Goal: Navigation & Orientation: Find specific page/section

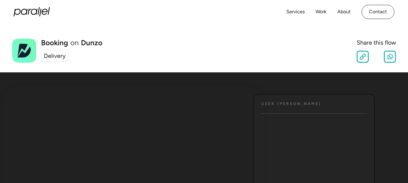
click at [53, 56] on div "Delivery" at bounding box center [55, 56] width 22 height 9
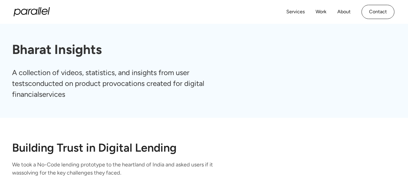
click at [45, 12] on icon "home" at bounding box center [45, 12] width 6 height 6
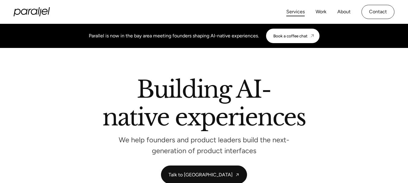
click at [299, 12] on link "Services" at bounding box center [295, 12] width 18 height 9
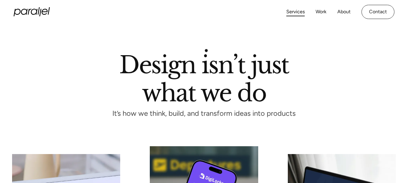
scroll to position [121, 0]
